Goal: Information Seeking & Learning: Find specific fact

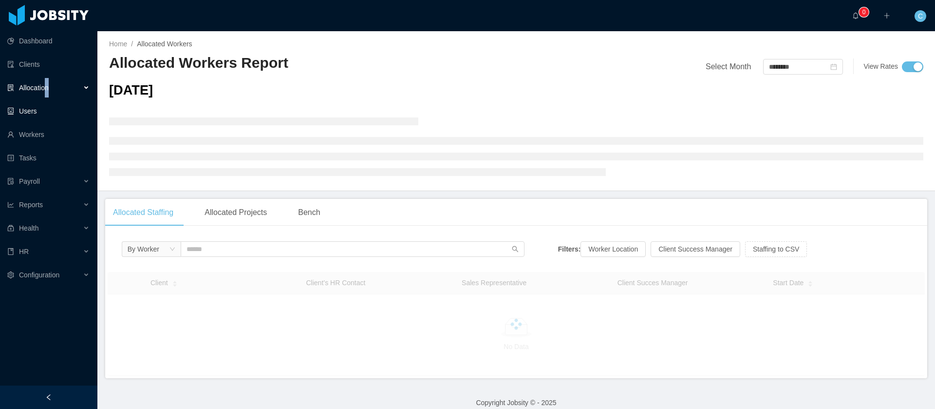
click at [48, 90] on span "Allocation" at bounding box center [34, 88] width 30 height 8
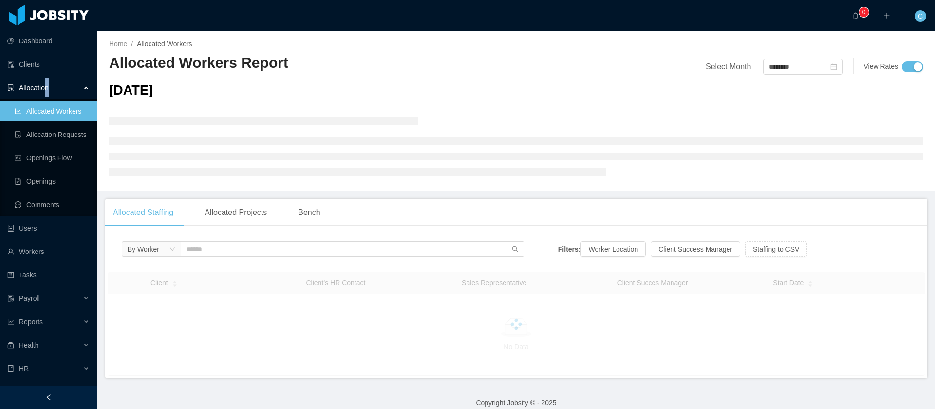
click at [57, 115] on link "Allocated Workers" at bounding box center [52, 110] width 75 height 19
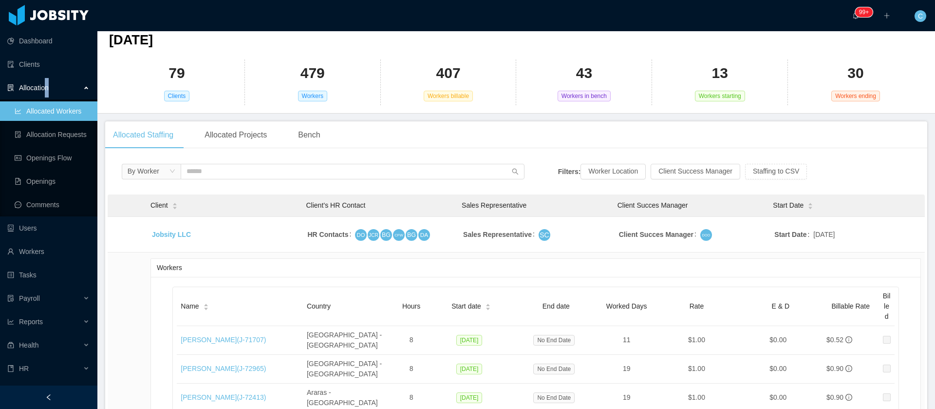
scroll to position [73, 0]
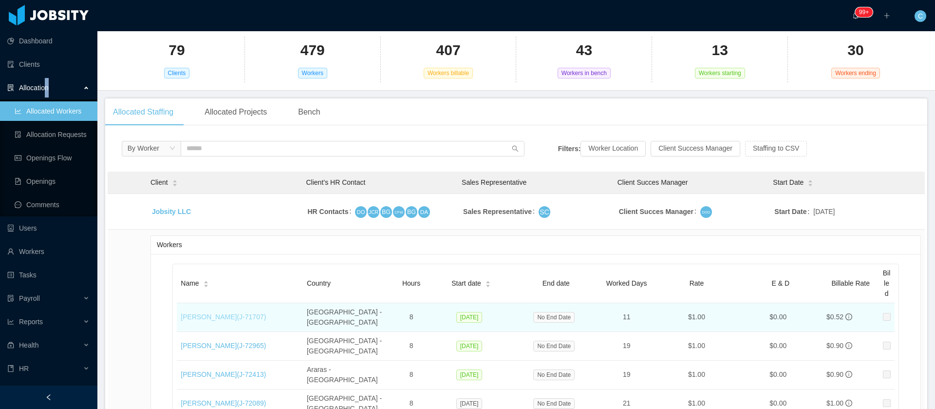
click at [201, 315] on link "Javier Chia (J- 71707 )" at bounding box center [223, 317] width 85 height 8
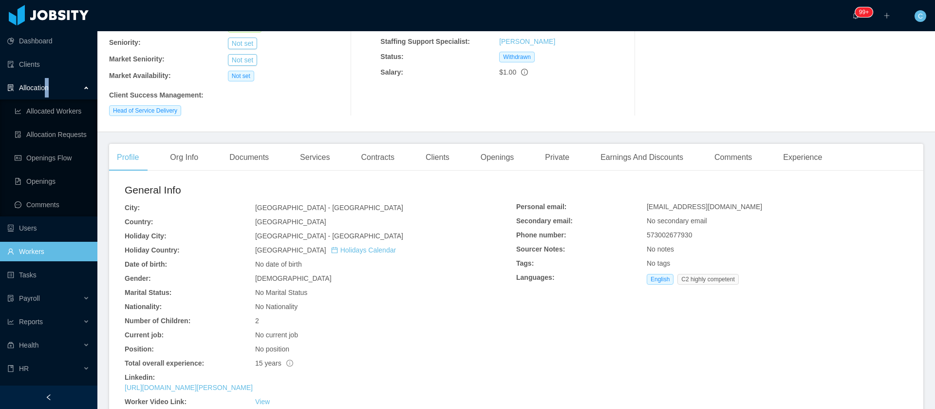
scroll to position [194, 0]
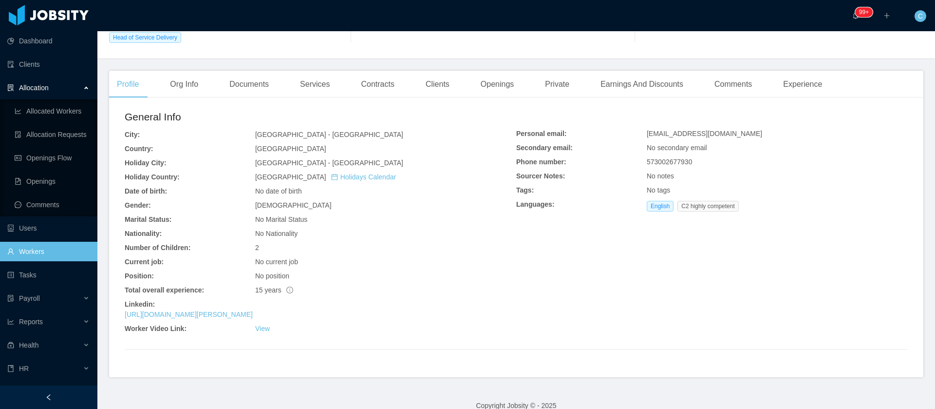
click at [130, 201] on b "Gender:" at bounding box center [138, 205] width 26 height 8
copy b "Gender"
click at [123, 351] on div "General Info City: Bogotá - Bogotá Country: Colombia Holiday City: Bogotá - Bog…" at bounding box center [516, 241] width 815 height 272
drag, startPoint x: 560, startPoint y: 153, endPoint x: 512, endPoint y: 154, distance: 48.7
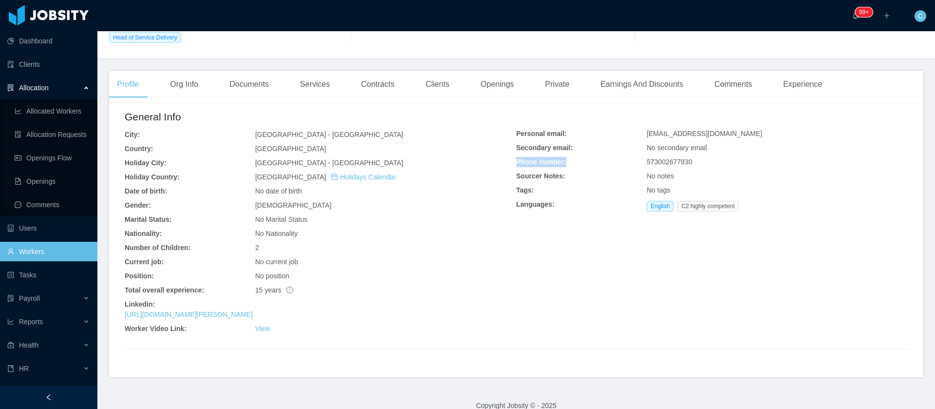
click at [516, 154] on div "Personal email: j.chiaotalora@gmail.com Secondary email: No secondary email Pho…" at bounding box center [712, 172] width 392 height 87
copy b "Phone number:"
click at [158, 109] on h2 "General Info" at bounding box center [321, 117] width 392 height 16
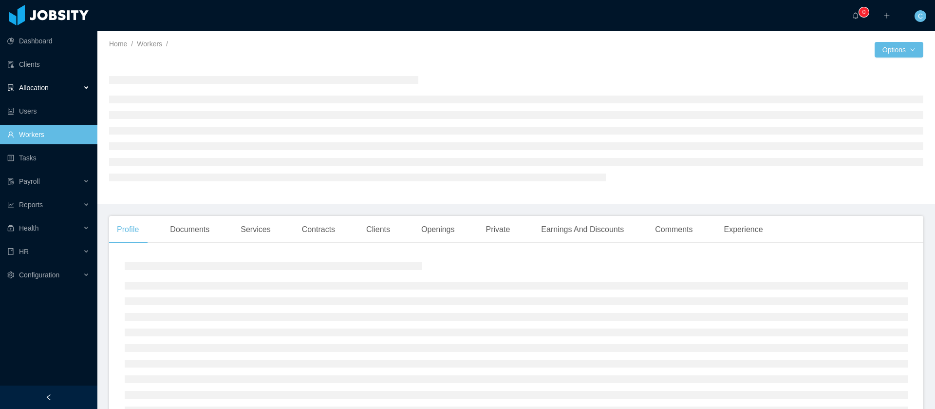
click at [59, 87] on div "Allocation" at bounding box center [48, 87] width 97 height 19
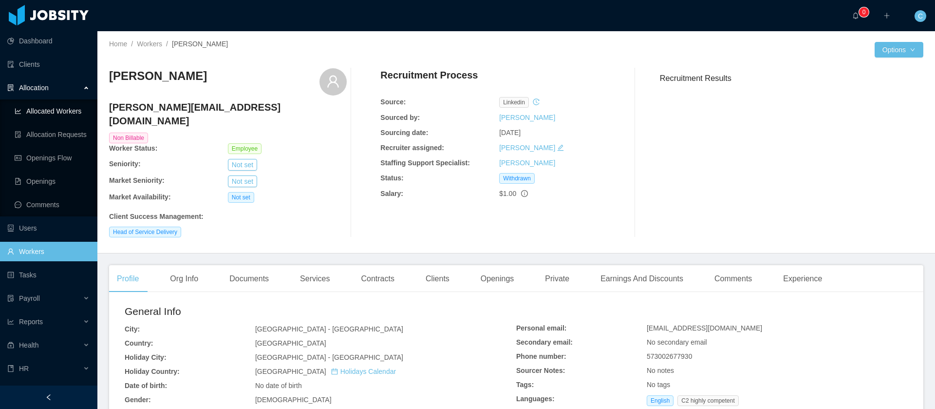
click at [57, 116] on link "Allocated Workers" at bounding box center [52, 110] width 75 height 19
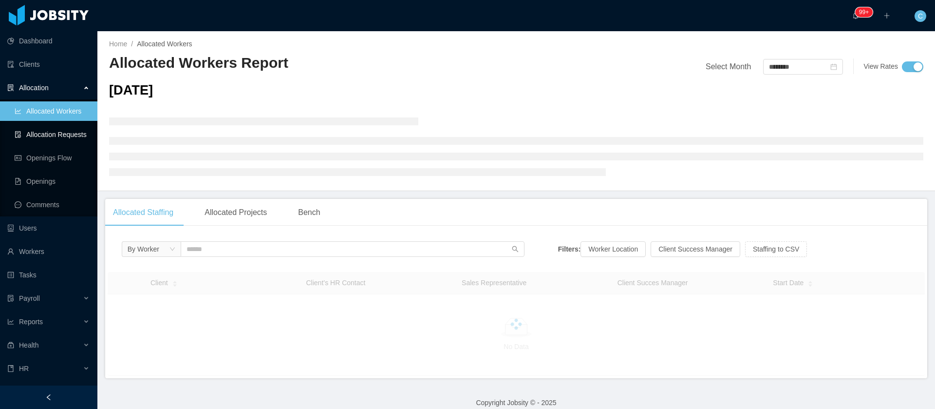
click at [64, 130] on link "Allocation Requests" at bounding box center [52, 134] width 75 height 19
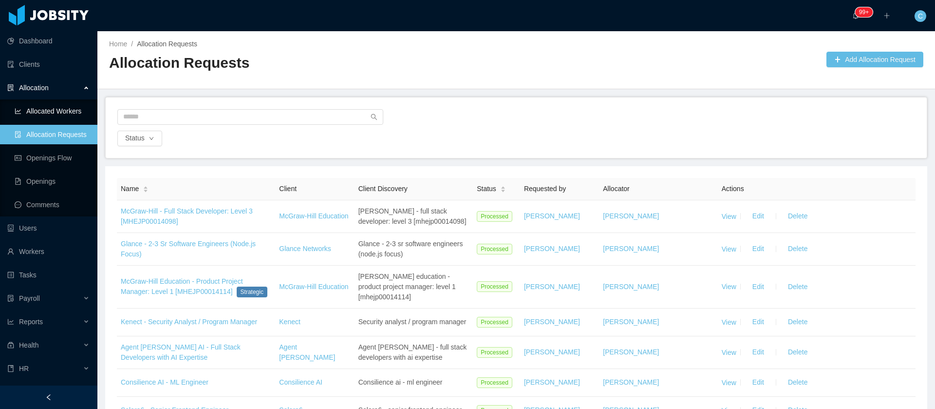
click at [49, 116] on link "Allocated Workers" at bounding box center [52, 110] width 75 height 19
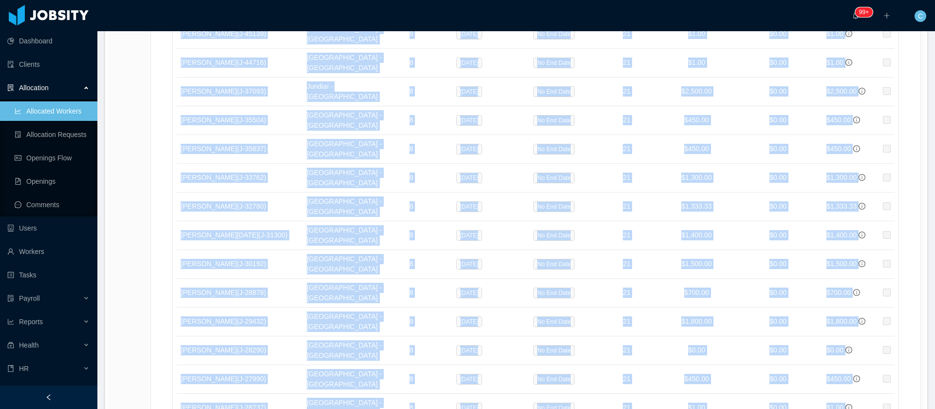
scroll to position [1572, 0]
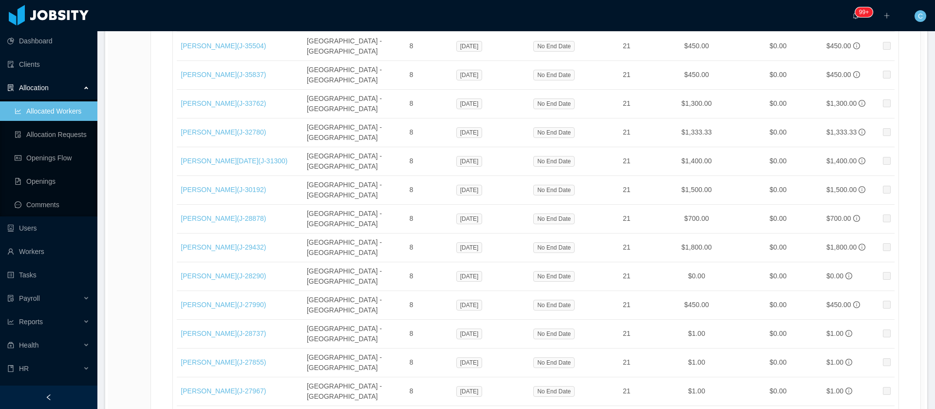
drag, startPoint x: 178, startPoint y: 312, endPoint x: 862, endPoint y: 279, distance: 684.8
copy table "Name Country Hours Start date End date Worked Days Rate E & D Billable Rate Bil…"
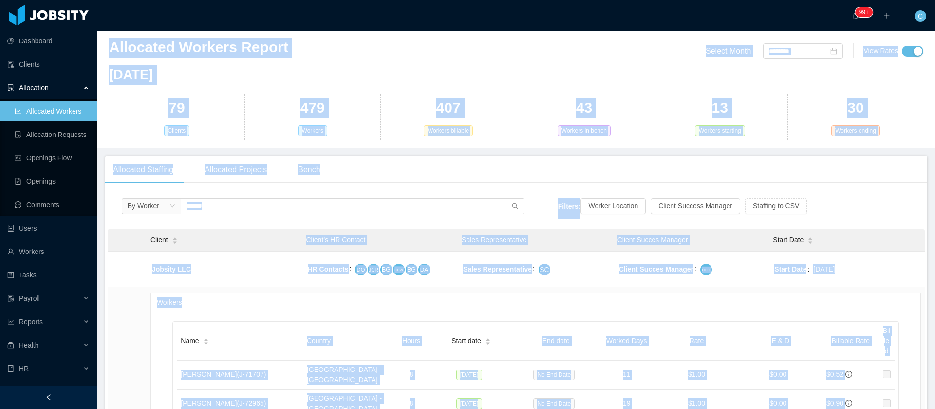
scroll to position [0, 0]
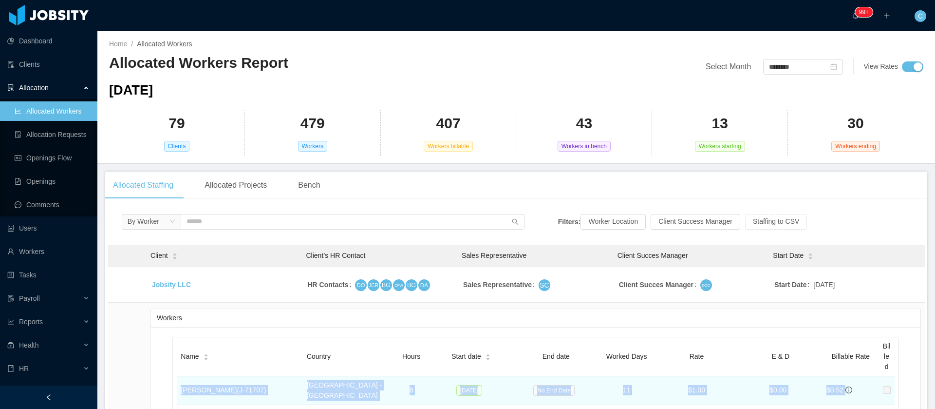
drag, startPoint x: 848, startPoint y: 273, endPoint x: 179, endPoint y: 386, distance: 677.9
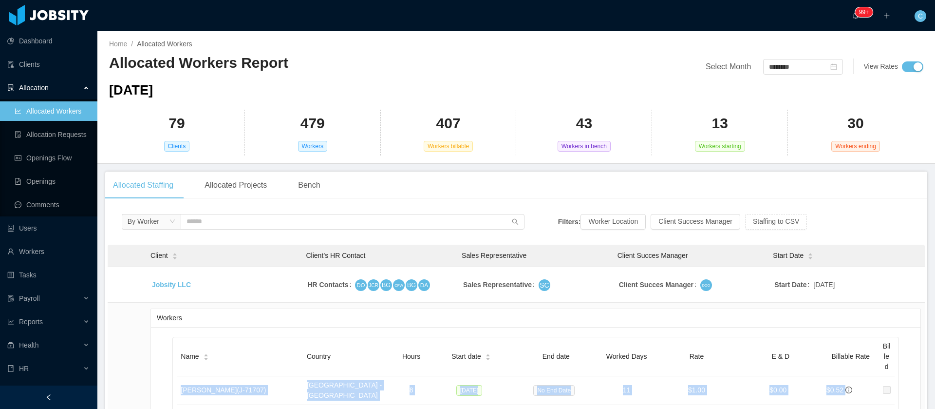
copy tbody "Javier Chia (J- 71707 ) Bogotá - Colombia 8 Aug 15, 2025 No End Date 11 $1.00 $…"
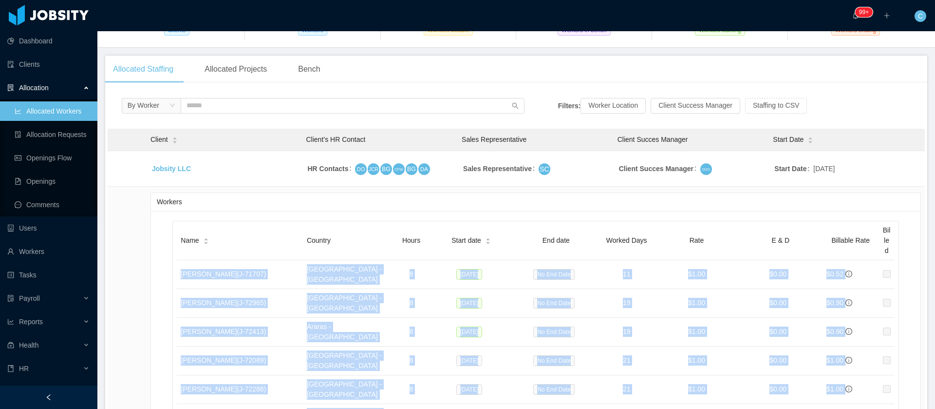
scroll to position [219, 0]
